Goal: Information Seeking & Learning: Understand process/instructions

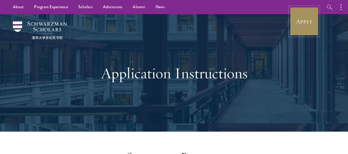
click at [309, 29] on link "Apply" at bounding box center [304, 21] width 29 height 29
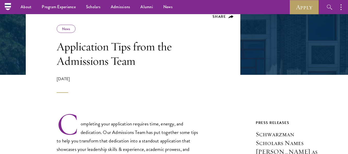
scroll to position [79, 0]
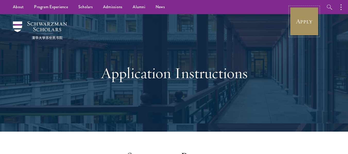
click at [314, 30] on link "Apply" at bounding box center [304, 21] width 29 height 29
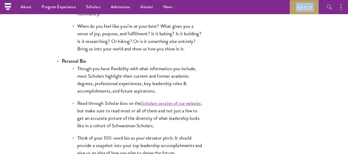
scroll to position [975, 0]
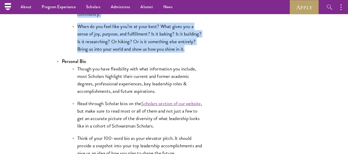
drag, startPoint x: 60, startPoint y: 23, endPoint x: 210, endPoint y: 48, distance: 152.2
copy li "Video Introduction The optional video introduction is a great way to supplement…"
